Goal: Task Accomplishment & Management: Use online tool/utility

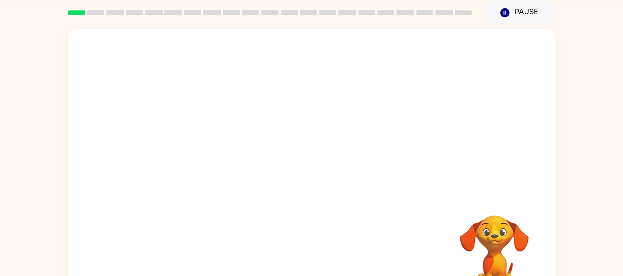
scroll to position [39, 0]
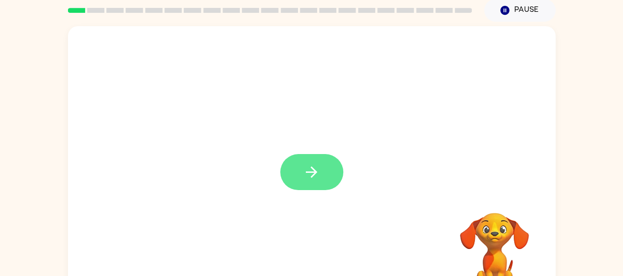
click at [324, 168] on button "button" at bounding box center [311, 172] width 63 height 36
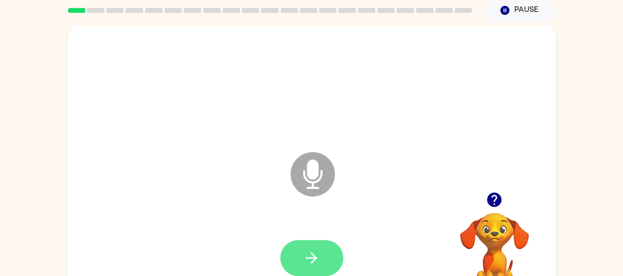
click at [306, 257] on icon "button" at bounding box center [311, 257] width 17 height 17
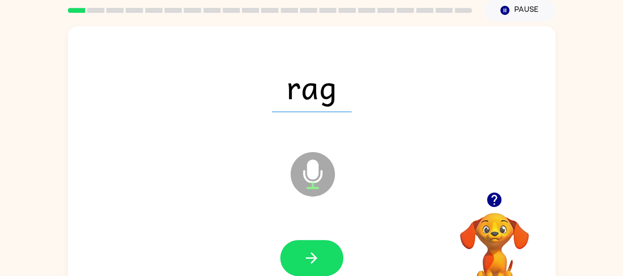
click at [306, 257] on icon "button" at bounding box center [311, 257] width 17 height 17
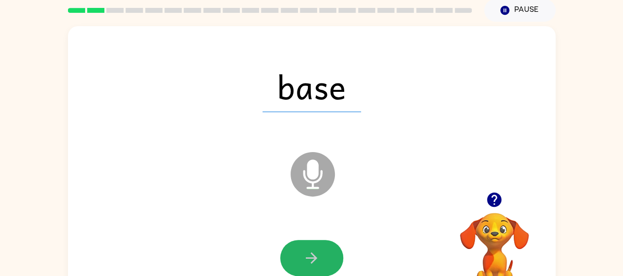
click at [306, 257] on icon "button" at bounding box center [311, 257] width 17 height 17
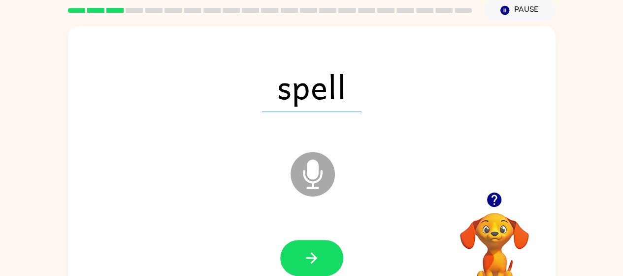
click at [306, 257] on icon "button" at bounding box center [311, 257] width 17 height 17
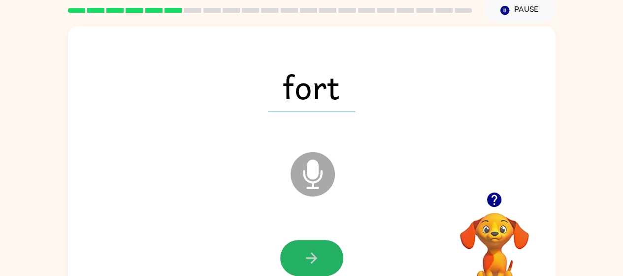
click at [306, 257] on icon "button" at bounding box center [311, 257] width 17 height 17
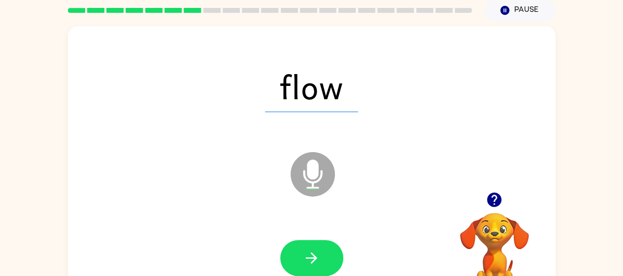
click at [306, 257] on icon "button" at bounding box center [311, 257] width 17 height 17
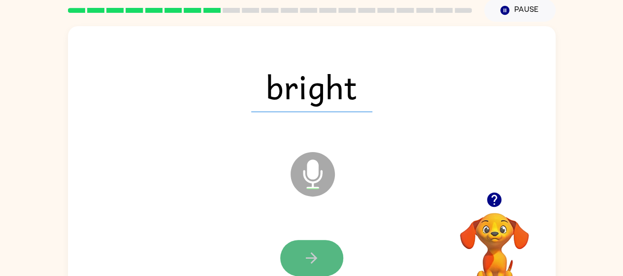
click at [306, 257] on icon "button" at bounding box center [311, 257] width 17 height 17
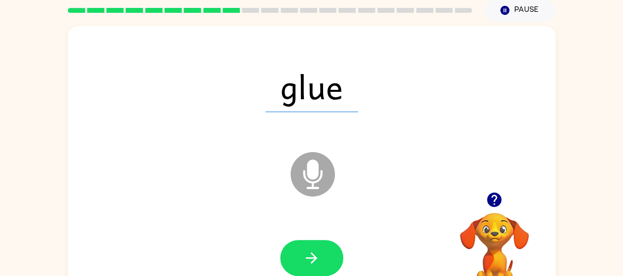
click at [306, 257] on icon "button" at bounding box center [311, 257] width 17 height 17
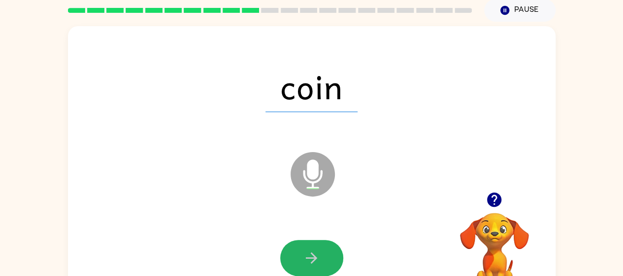
click at [306, 257] on icon "button" at bounding box center [311, 257] width 17 height 17
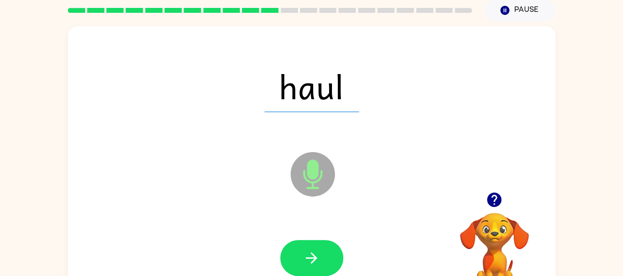
click at [306, 257] on icon "button" at bounding box center [311, 257] width 17 height 17
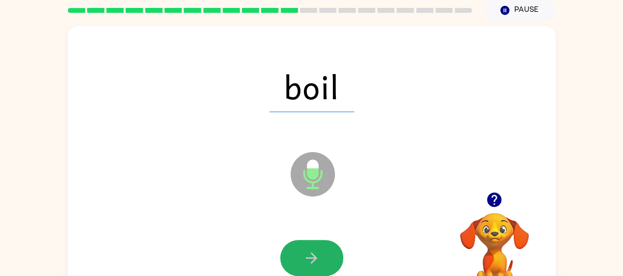
click at [306, 257] on icon "button" at bounding box center [311, 257] width 17 height 17
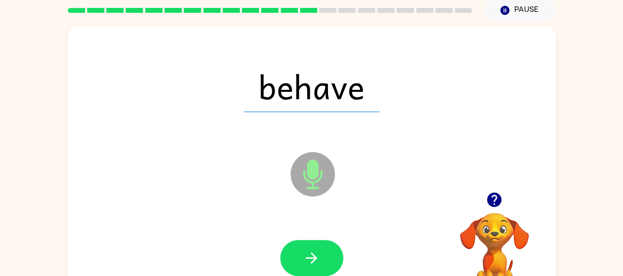
click at [306, 257] on icon "button" at bounding box center [311, 257] width 17 height 17
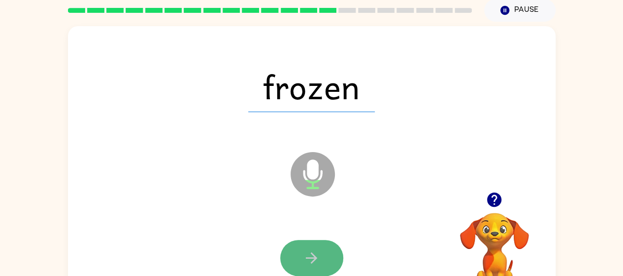
click at [306, 257] on icon "button" at bounding box center [311, 257] width 17 height 17
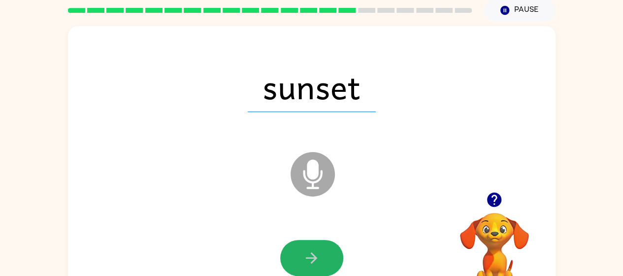
click at [306, 257] on icon "button" at bounding box center [311, 257] width 17 height 17
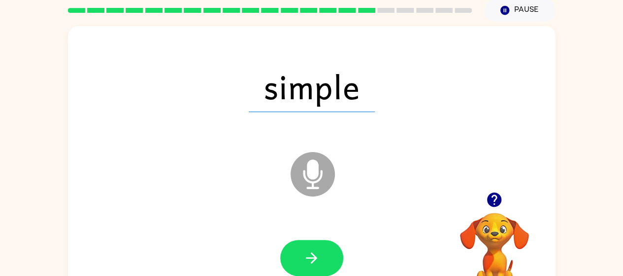
click at [306, 257] on icon "button" at bounding box center [311, 257] width 17 height 17
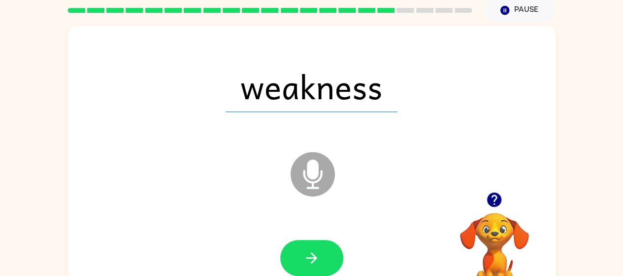
click at [306, 257] on icon "button" at bounding box center [311, 257] width 17 height 17
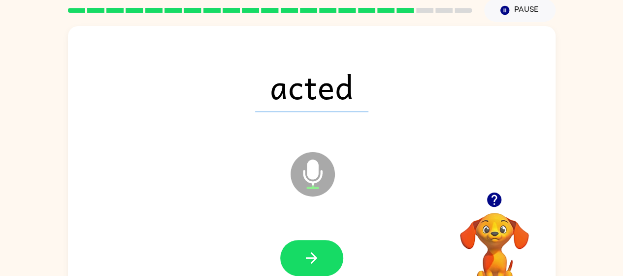
click at [306, 257] on icon "button" at bounding box center [311, 257] width 17 height 17
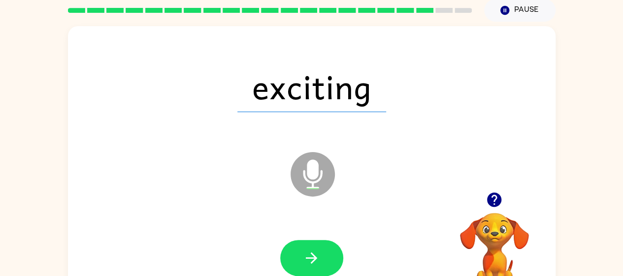
click at [306, 257] on icon "button" at bounding box center [311, 257] width 17 height 17
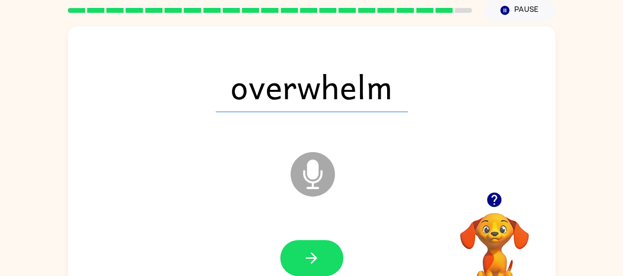
click at [306, 257] on icon "button" at bounding box center [311, 257] width 17 height 17
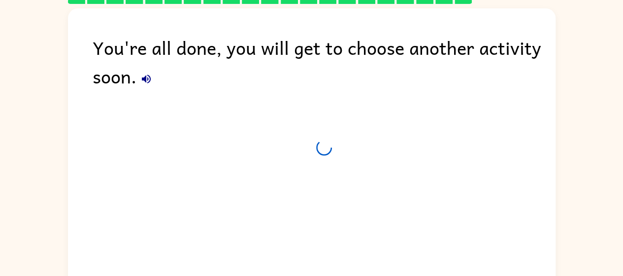
scroll to position [31, 0]
